Goal: Check status: Check status

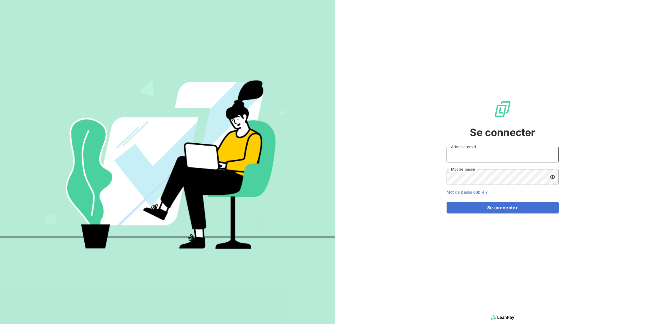
drag, startPoint x: 494, startPoint y: 156, endPoint x: 491, endPoint y: 159, distance: 4.4
click at [494, 156] on input "Adresse email" at bounding box center [503, 155] width 112 height 16
type input "[EMAIL_ADDRESS][PERSON_NAME][DOMAIN_NAME]"
click at [447, 202] on button "Se connecter" at bounding box center [503, 208] width 112 height 12
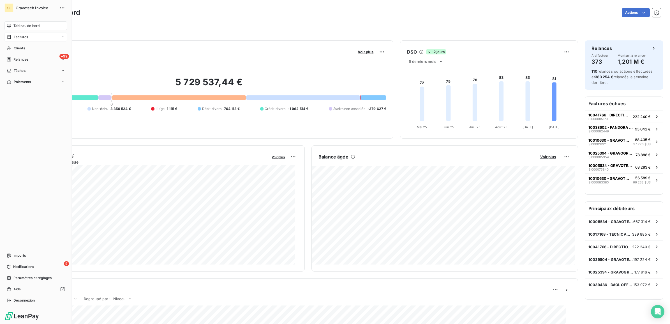
click at [20, 34] on span "Factures" at bounding box center [21, 36] width 14 height 5
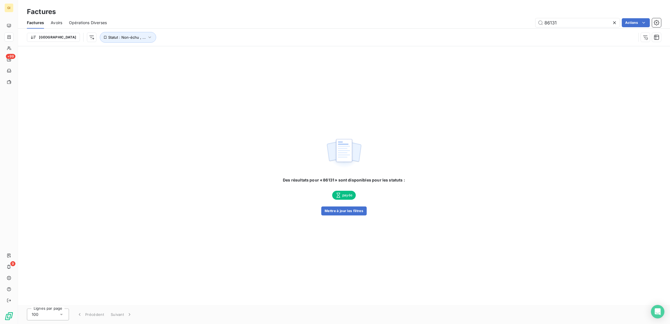
type input "86131"
click at [340, 210] on button "Mettre à jour les filtres" at bounding box center [343, 210] width 45 height 9
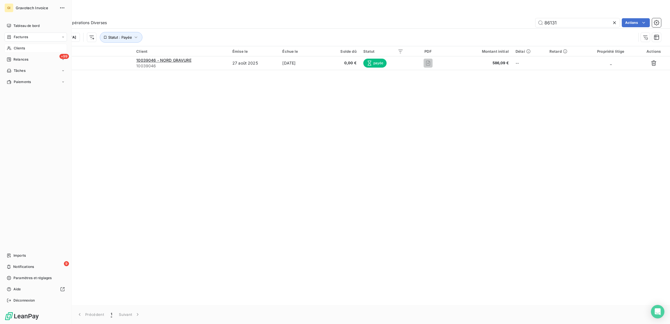
click at [21, 47] on span "Clients" at bounding box center [19, 48] width 11 height 5
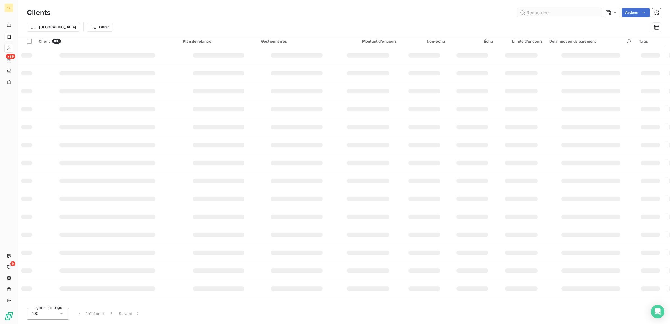
drag, startPoint x: 570, startPoint y: 20, endPoint x: 550, endPoint y: 15, distance: 21.2
click at [553, 16] on div "Clients Actions Trier Filtrer" at bounding box center [344, 21] width 634 height 29
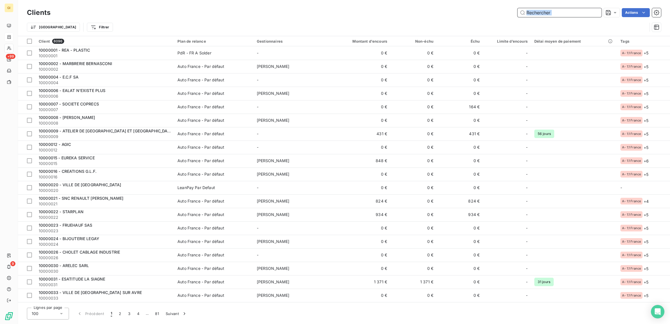
click at [547, 9] on input "text" at bounding box center [560, 12] width 84 height 9
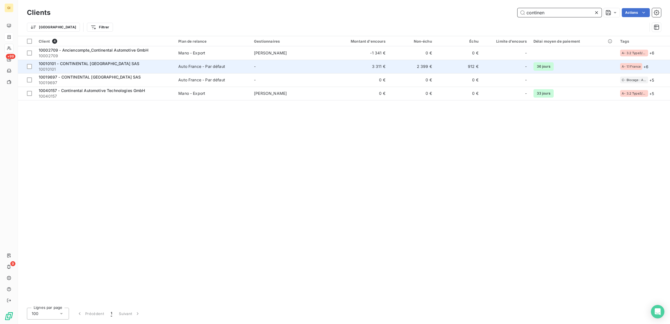
type input "continen"
click at [302, 66] on td "-" at bounding box center [289, 66] width 76 height 13
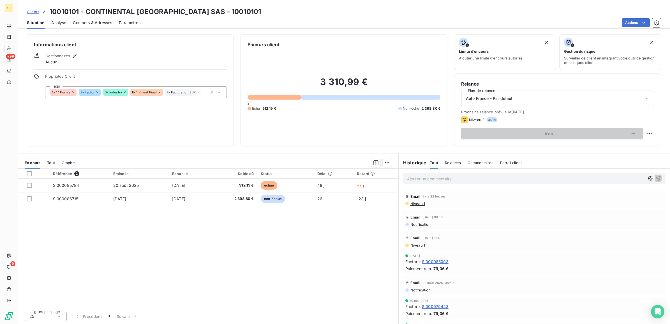
click at [68, 11] on h3 "10010101 - CONTINENTAL [GEOGRAPHIC_DATA] SAS - 10010101" at bounding box center [155, 12] width 212 height 10
copy h3 "10010101"
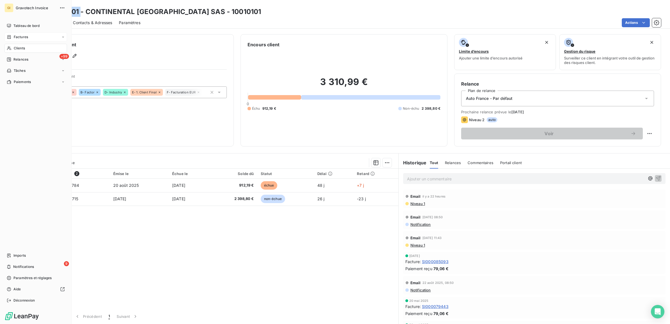
click at [18, 35] on span "Factures" at bounding box center [21, 36] width 14 height 5
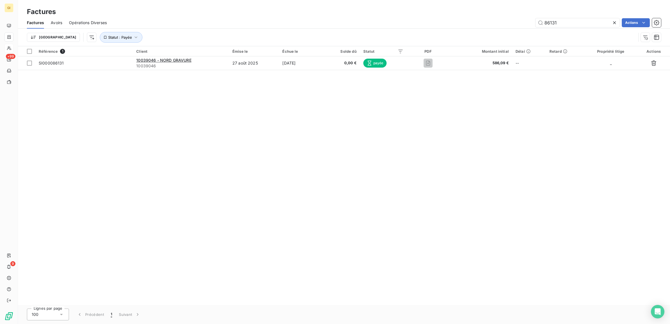
drag, startPoint x: 567, startPoint y: 23, endPoint x: 445, endPoint y: 27, distance: 121.8
click at [464, 33] on div "Factures Avoirs Opérations Diverses 86131 Actions Trier Statut : Payée" at bounding box center [344, 31] width 652 height 29
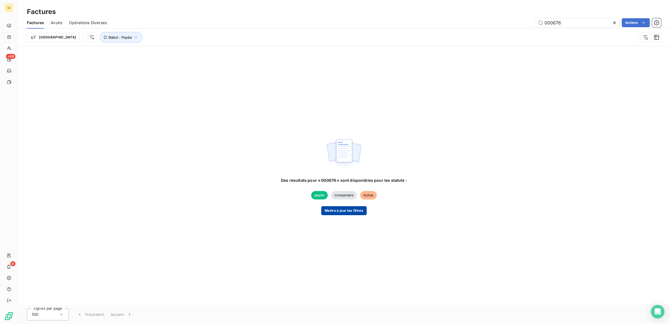
type input "000676"
click at [330, 208] on button "Mettre à jour les filtres" at bounding box center [343, 210] width 45 height 9
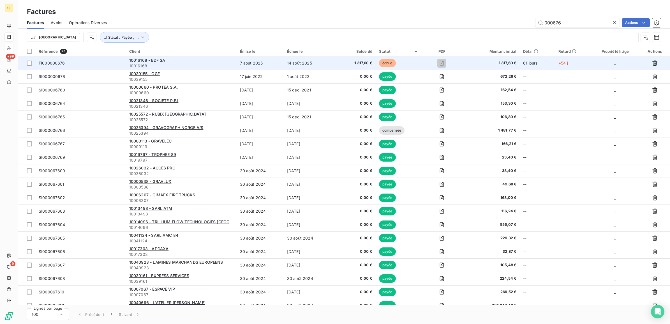
click at [103, 63] on span "FI000000676" at bounding box center [81, 63] width 84 height 6
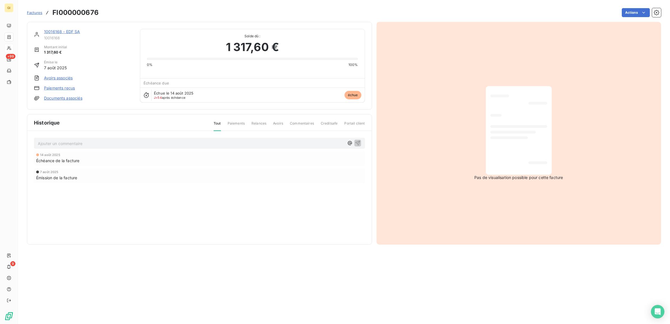
click at [33, 11] on span "Factures" at bounding box center [34, 12] width 15 height 4
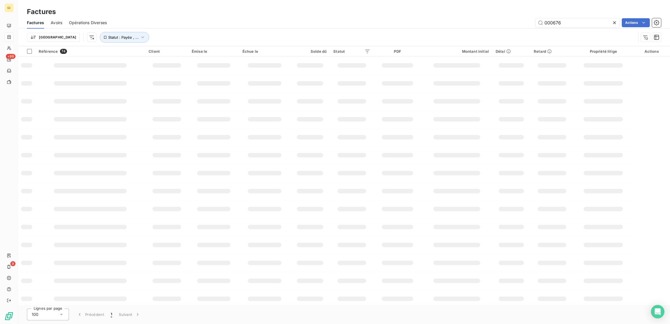
drag, startPoint x: 571, startPoint y: 22, endPoint x: 455, endPoint y: 36, distance: 117.1
click at [481, 37] on div "Factures Avoirs Opérations Diverses 000676 Actions Trier Statut : Payée , ..." at bounding box center [344, 31] width 652 height 29
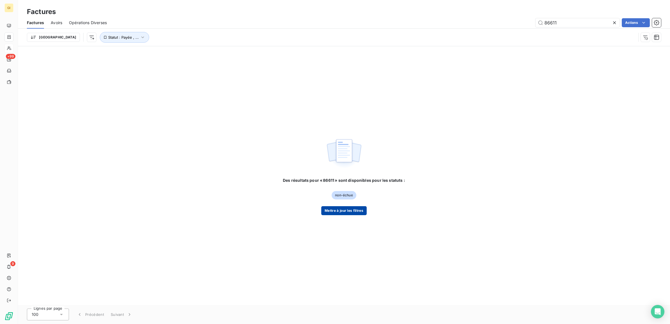
click at [351, 209] on button "Mettre à jour les filtres" at bounding box center [343, 210] width 45 height 9
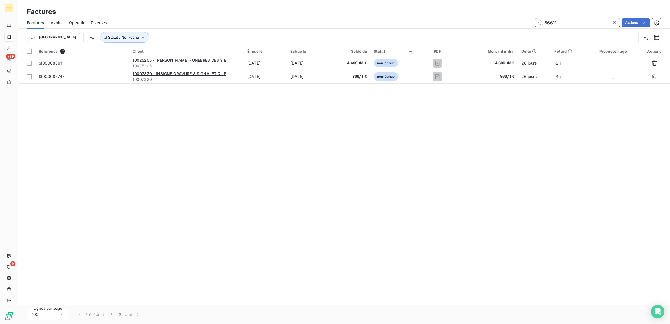
drag, startPoint x: 565, startPoint y: 24, endPoint x: 506, endPoint y: 40, distance: 60.1
click at [524, 32] on div "Factures Avoirs Opérations Diverses 86611 Actions Trier Statut : Non-échu" at bounding box center [344, 31] width 652 height 29
type input "86234"
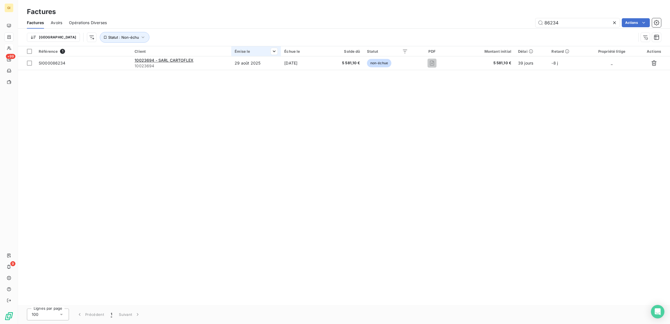
click at [260, 54] on th "Émise le" at bounding box center [256, 51] width 50 height 10
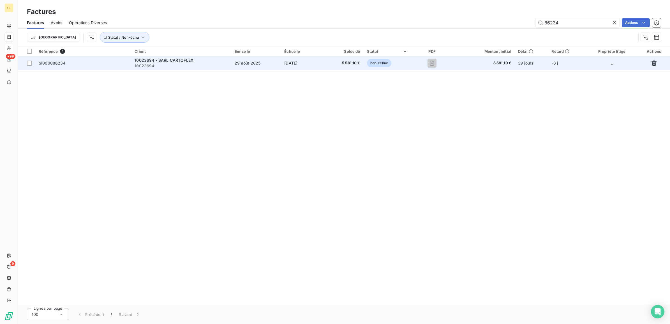
click at [259, 62] on td "29 août 2025" at bounding box center [256, 62] width 50 height 13
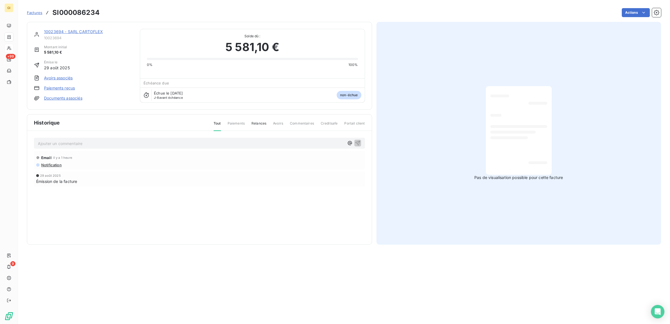
click at [109, 145] on p "Ajouter un commentaire ﻿" at bounding box center [191, 143] width 307 height 7
